Goal: Task Accomplishment & Management: Complete application form

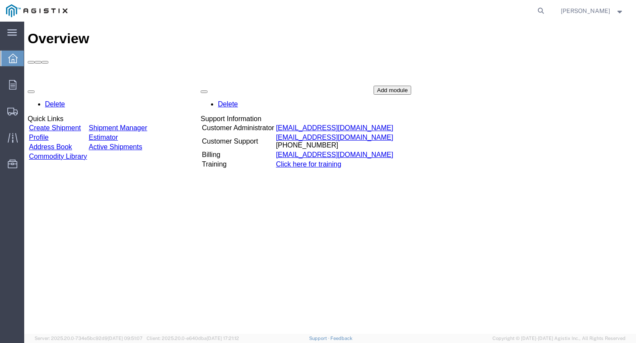
click at [80, 124] on link "Create Shipment" at bounding box center [55, 127] width 52 height 7
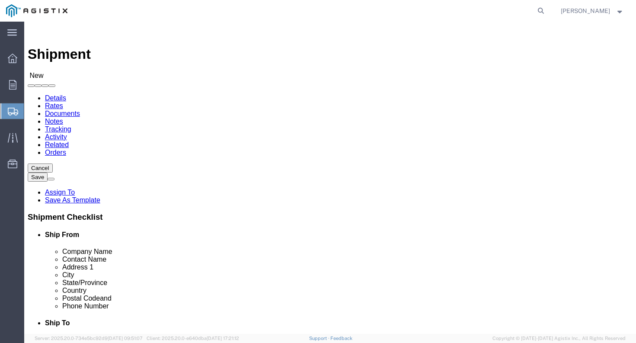
select select
click select "Select BK JA Holdings Inc PG&E"
select select "9596"
click select "Select BK JA Holdings Inc PG&E"
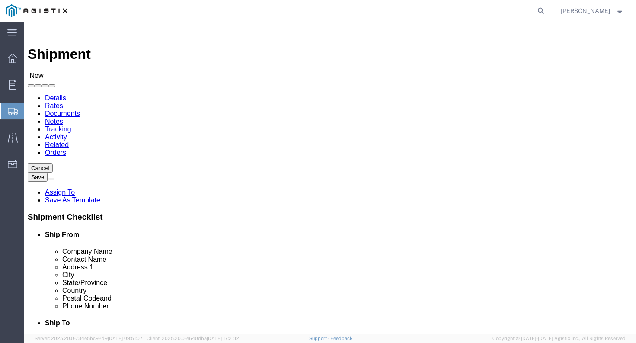
select select "PURCHORD"
select select
click select "Select All Others [GEOGRAPHIC_DATA] [GEOGRAPHIC_DATA] [GEOGRAPHIC_DATA] [GEOGRA…"
select select "23082"
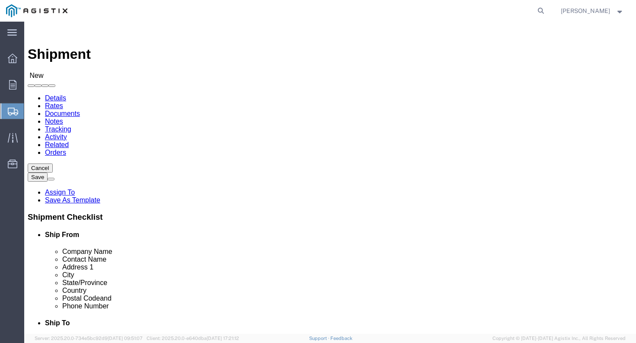
click select "Select All Others [GEOGRAPHIC_DATA] [GEOGRAPHIC_DATA] [GEOGRAPHIC_DATA] [GEOGRA…"
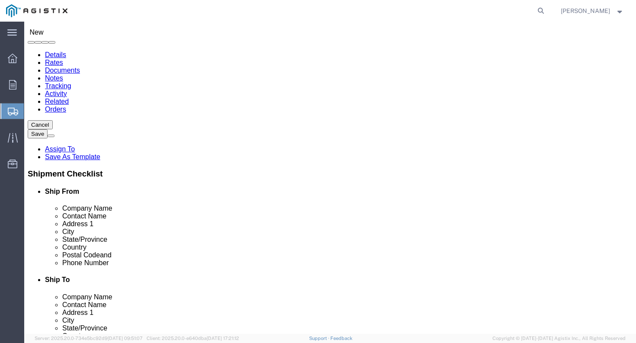
select select "MYPROFILE"
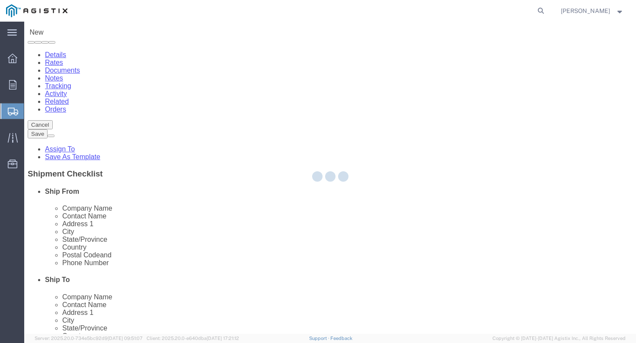
type input "BK JA Holdings Inc"
type input "[PERSON_NAME]"
type input "[STREET_ADDRESS]"
type input "[PERSON_NAME]"
type input "77477"
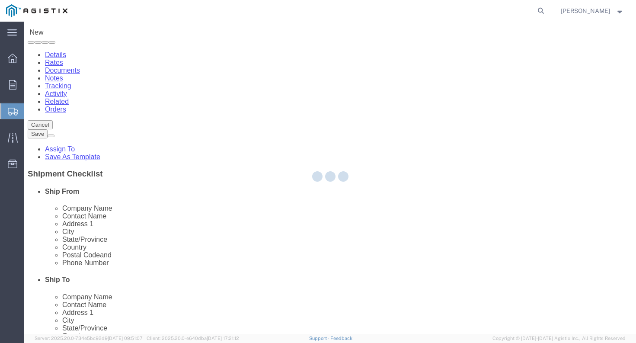
type input "[US_STATE]"
type input "[PHONE_NUMBER]"
type input "[EMAIL_ADDRESS][DOMAIN_NAME]"
checkbox input "true"
select select "[GEOGRAPHIC_DATA]"
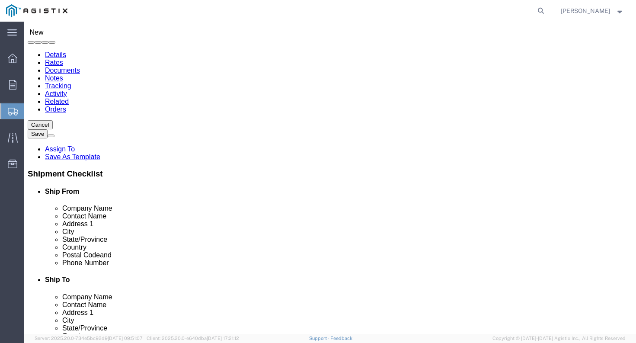
type input "stockton"
select select "38226"
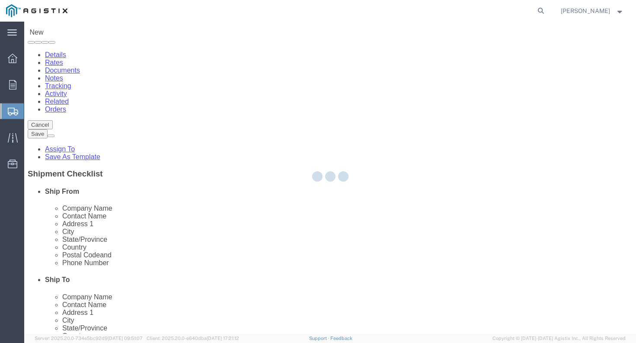
type input "PG&E"
type input "[STREET_ADDRESS]"
type input "Stockton"
type input "95206"
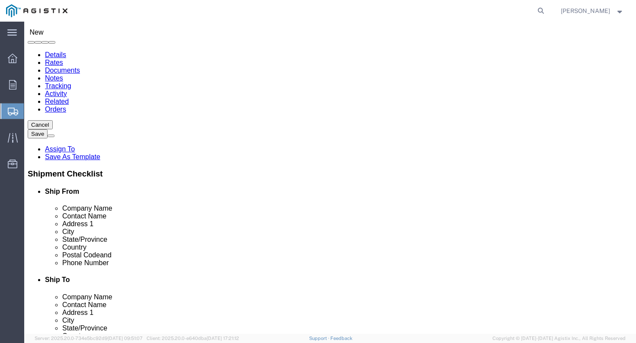
select select "CA"
type input "stockton"
select select "69611"
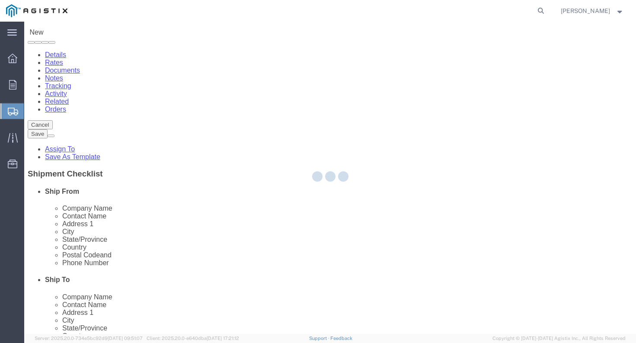
type input "[STREET_ADDRESS]"
type input "STOCKTON"
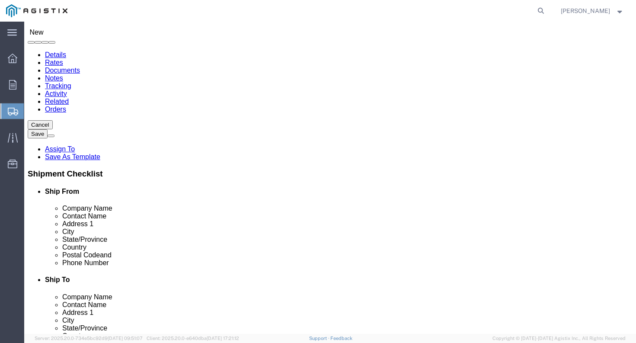
select select "CA"
select select "71760"
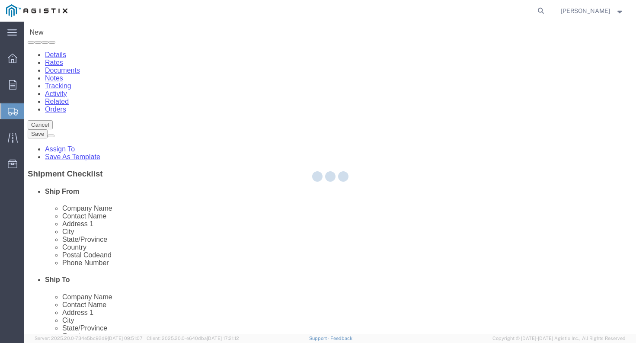
type input "[STREET_ADDRESS]"
type input "Stockton"
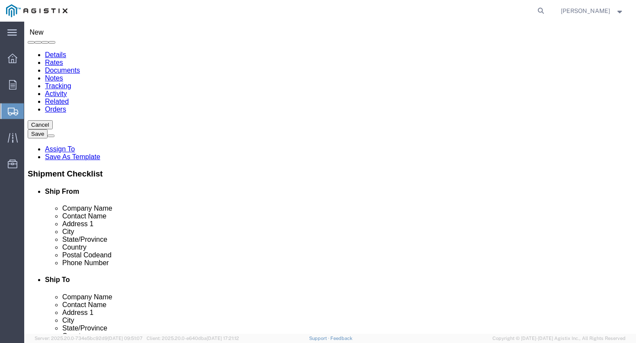
select select "CA"
select select "46111"
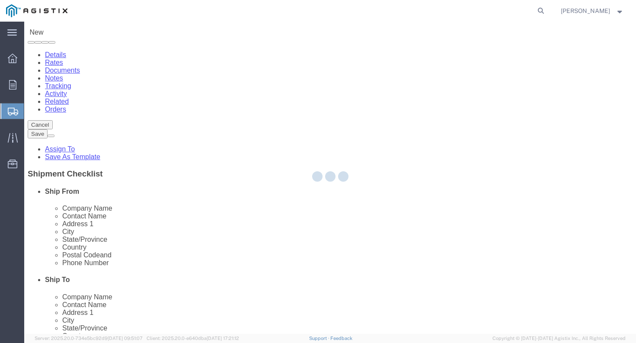
type input "[STREET_ADDRESS][PERSON_NAME]"
type input "95204"
select select "CA"
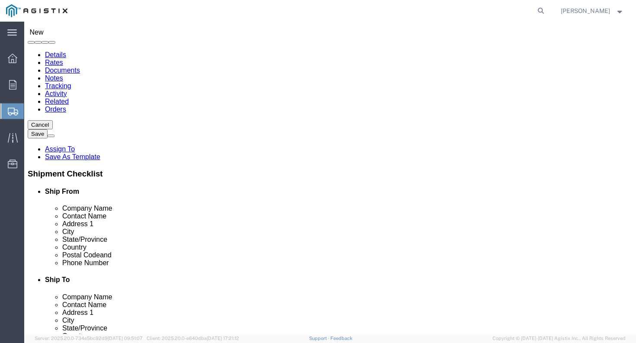
click input "text"
type input "r"
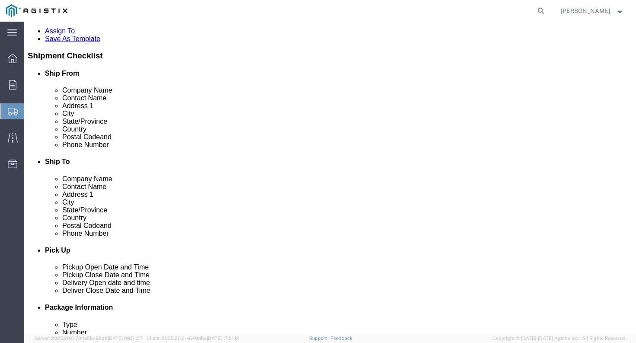
scroll to position [173, 0]
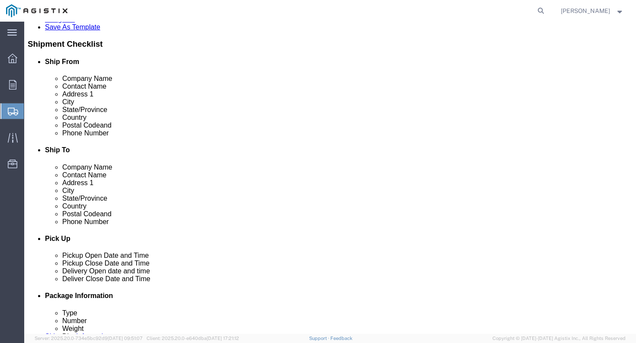
type input "RECIEVING"
click input "text"
type input "[PHONE_NUMBER]"
click div "Shipment Notification"
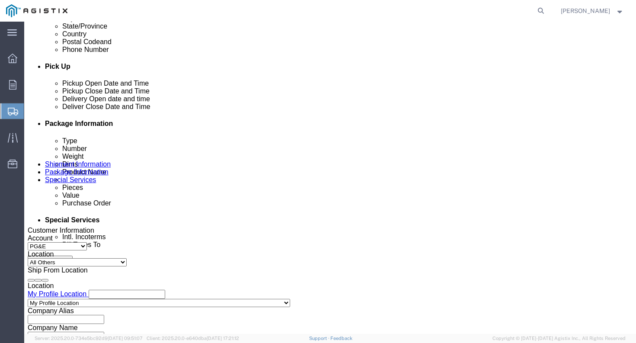
scroll to position [346, 0]
click div "[DATE] 11:00 AM"
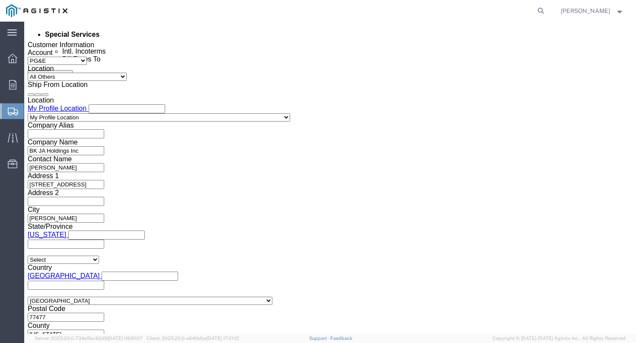
type input "3:00 PM"
click button "Apply"
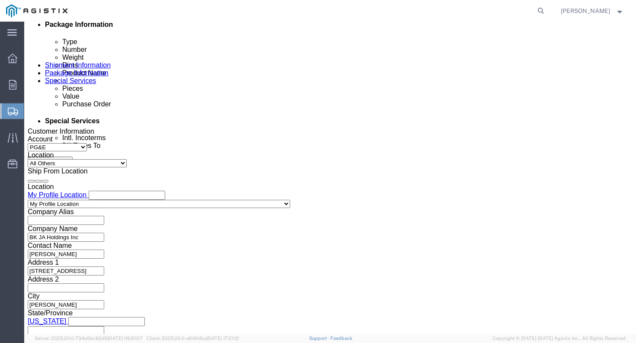
scroll to position [401, 0]
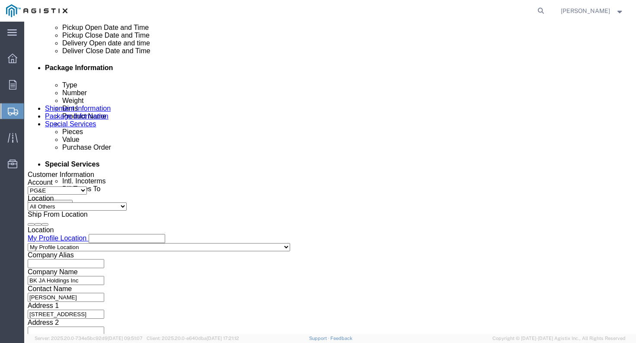
click div "[DATE] 4:00 PM"
type input "5:00 PM"
click button "Apply"
click div
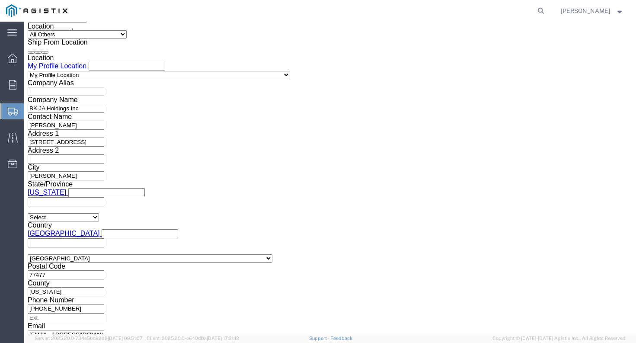
click input "6:00 PM"
type input "8:00 AM"
click button "Apply"
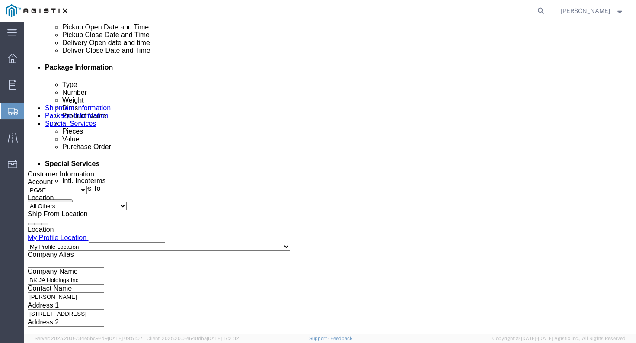
scroll to position [400, 0]
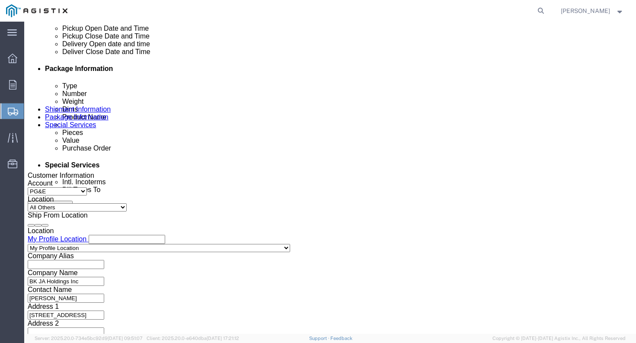
click div
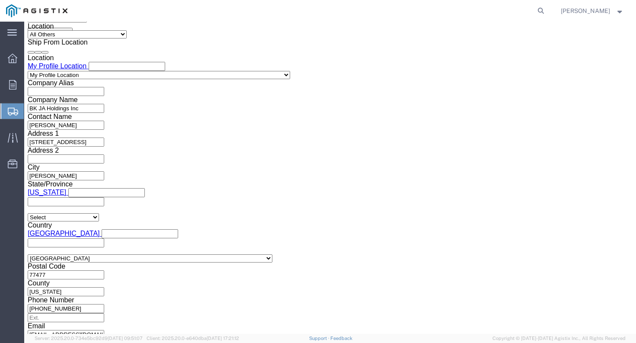
type input "3:00 PM"
click button "Apply"
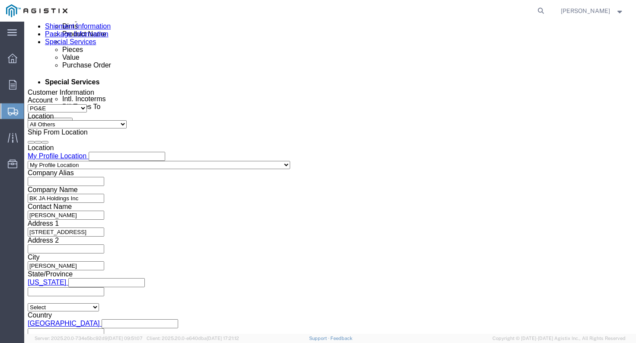
scroll to position [487, 0]
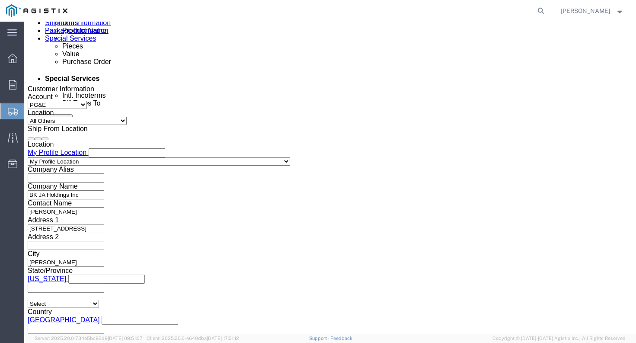
click input "text"
type input "3501417567"
select select "SALEORDR"
click input "text"
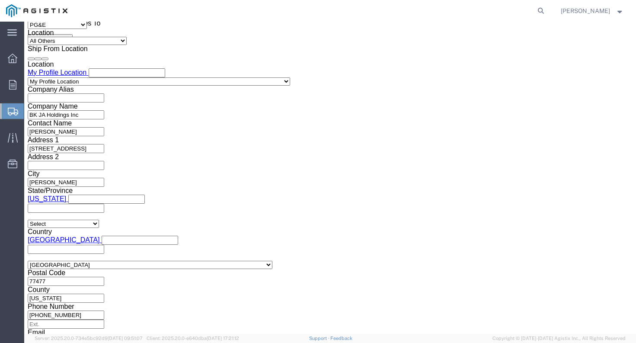
scroll to position [573, 0]
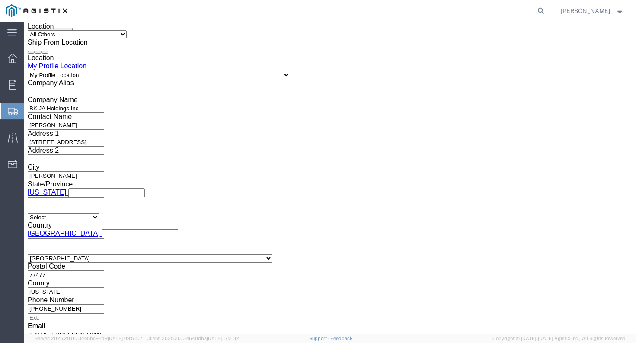
type input "4103"
click button "Continue"
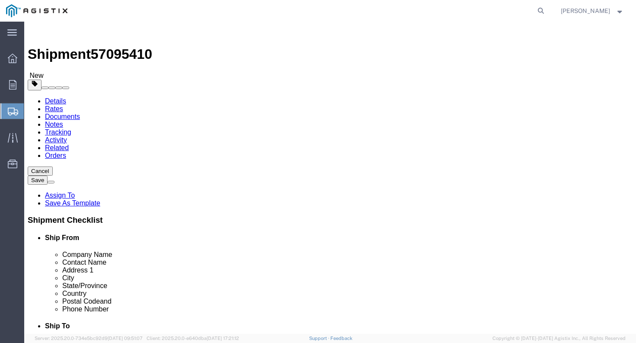
click select "Select Bulk Bundle(s) Cardboard Box(es) Carton(s) Crate(s) Drum(s) (Fiberboard)…"
select select "PSNS"
click select "Select Bulk Bundle(s) Cardboard Box(es) Carton(s) Crate(s) Drum(s) (Fiberboard)…"
click input "text"
type input "2"
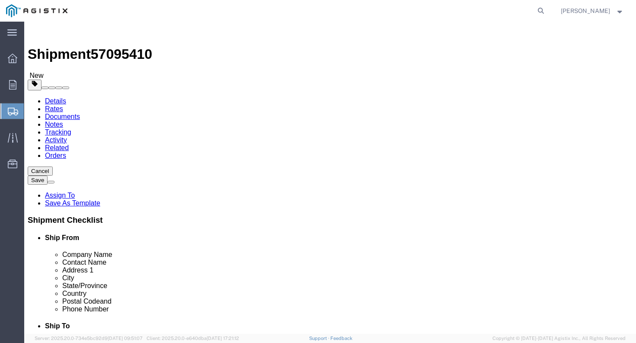
click input "text"
type input "48"
type input "40"
type input "30"
type input "125"
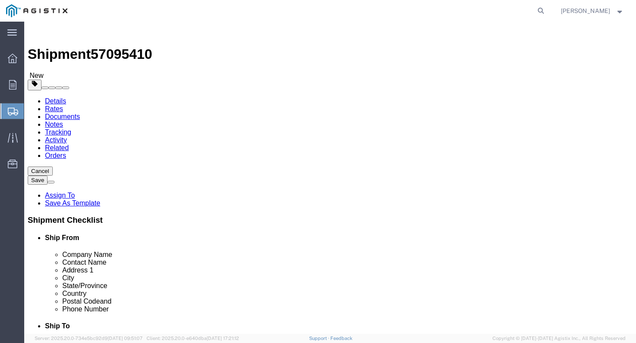
click link "Add Content"
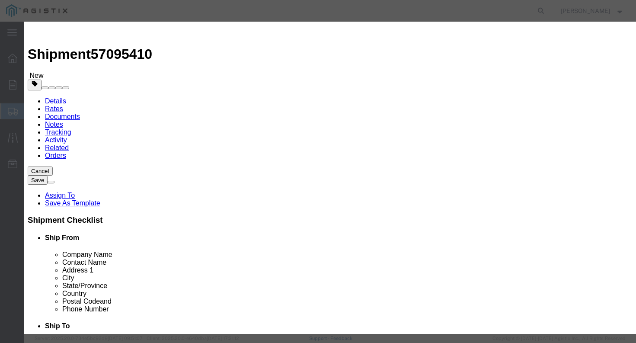
click input "text"
type input "RECTIFIER"
type input "3"
type input "9660.00"
select select "USD"
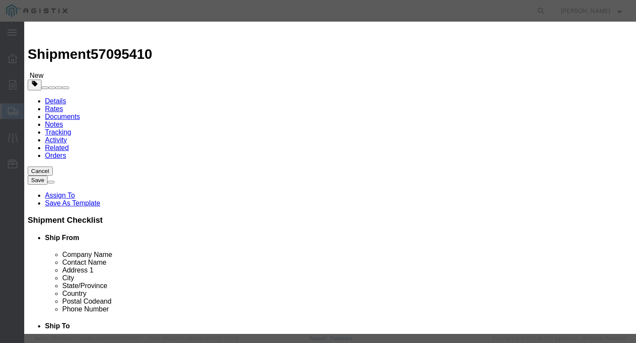
select select "100"
type input "061700"
click button "Save & Close"
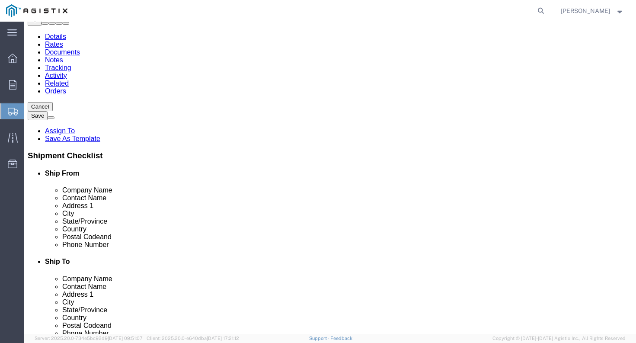
scroll to position [69, 0]
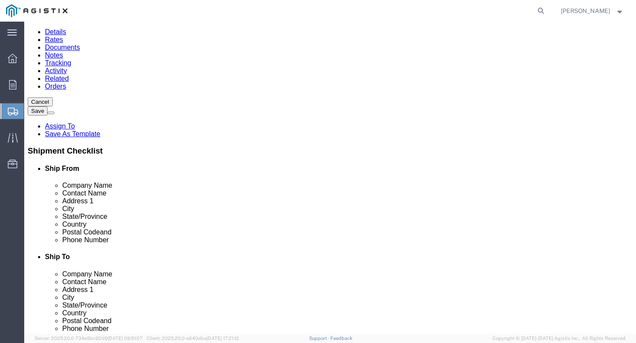
drag, startPoint x: 498, startPoint y: 293, endPoint x: 413, endPoint y: 253, distance: 93.6
click button "Rate Shipment"
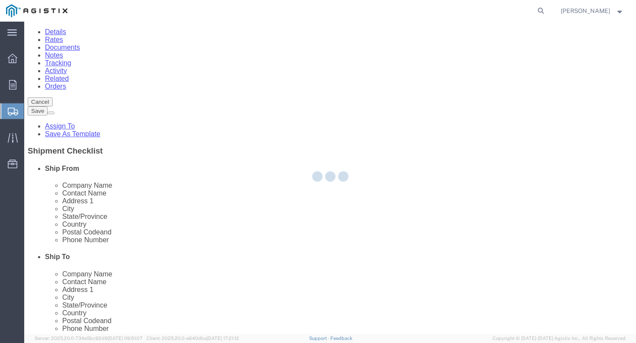
scroll to position [0, 0]
